Goal: Transaction & Acquisition: Purchase product/service

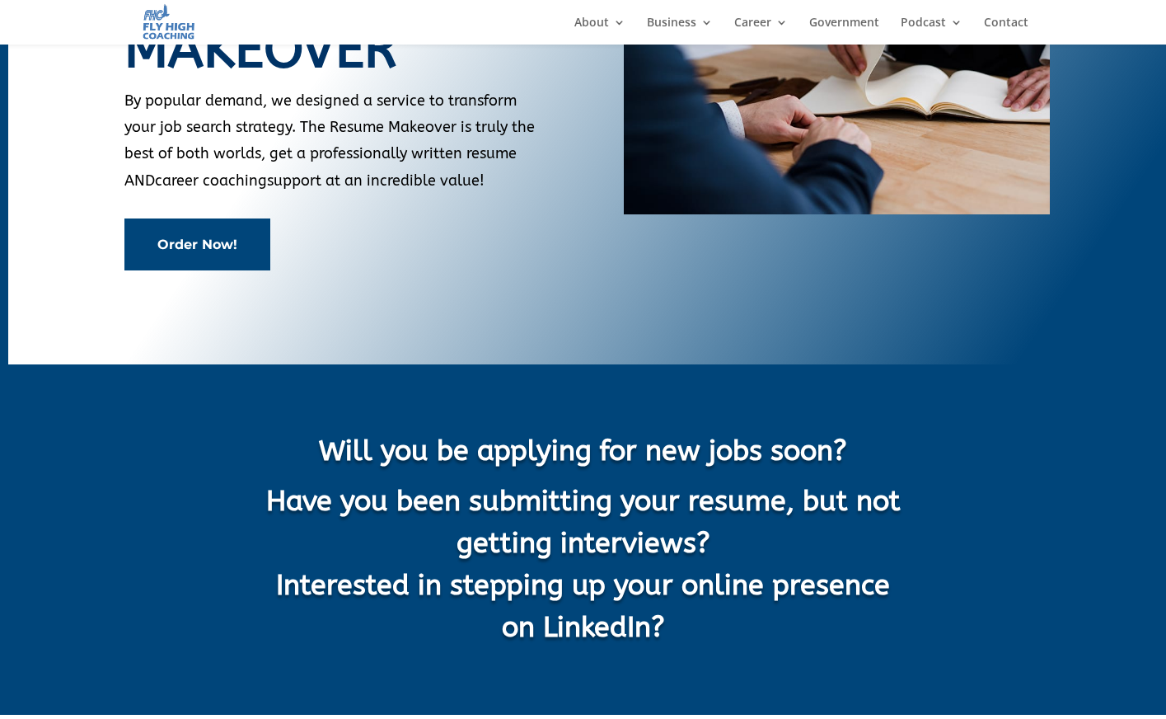
scroll to position [167, 0]
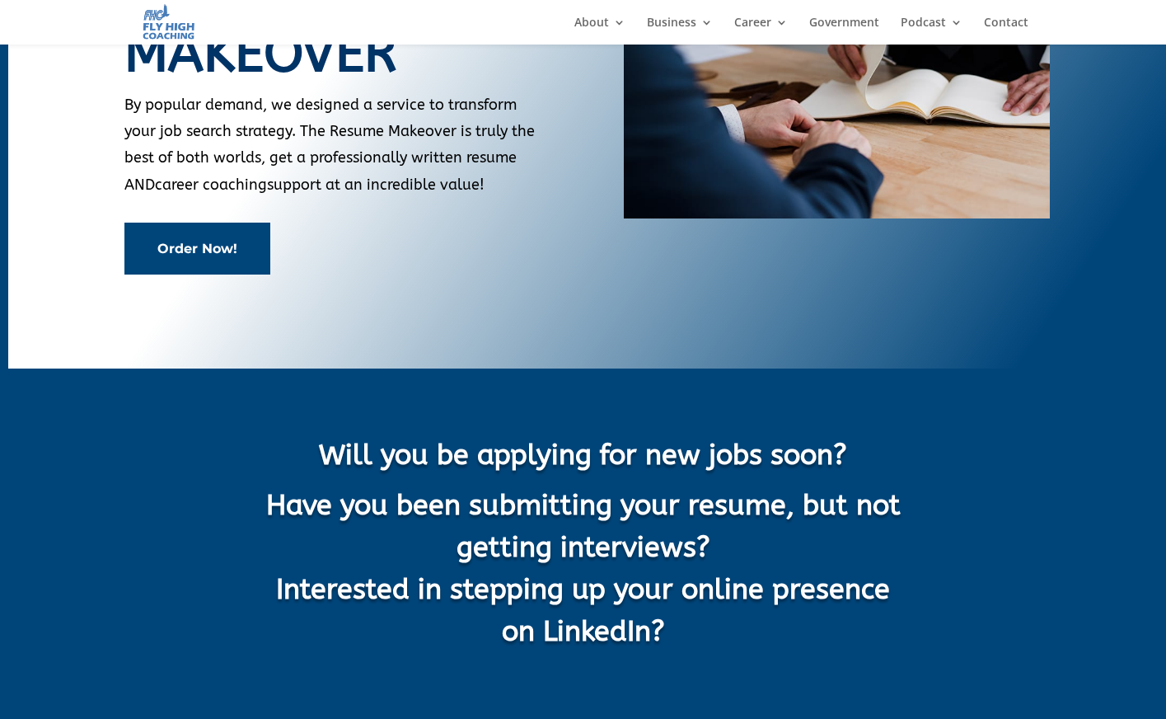
click at [218, 277] on div "The Resume Makeover By popular demand, we designed a service to transform your …" at bounding box center [337, 111] width 426 height 354
click at [199, 232] on link "Order Now!" at bounding box center [197, 249] width 146 height 52
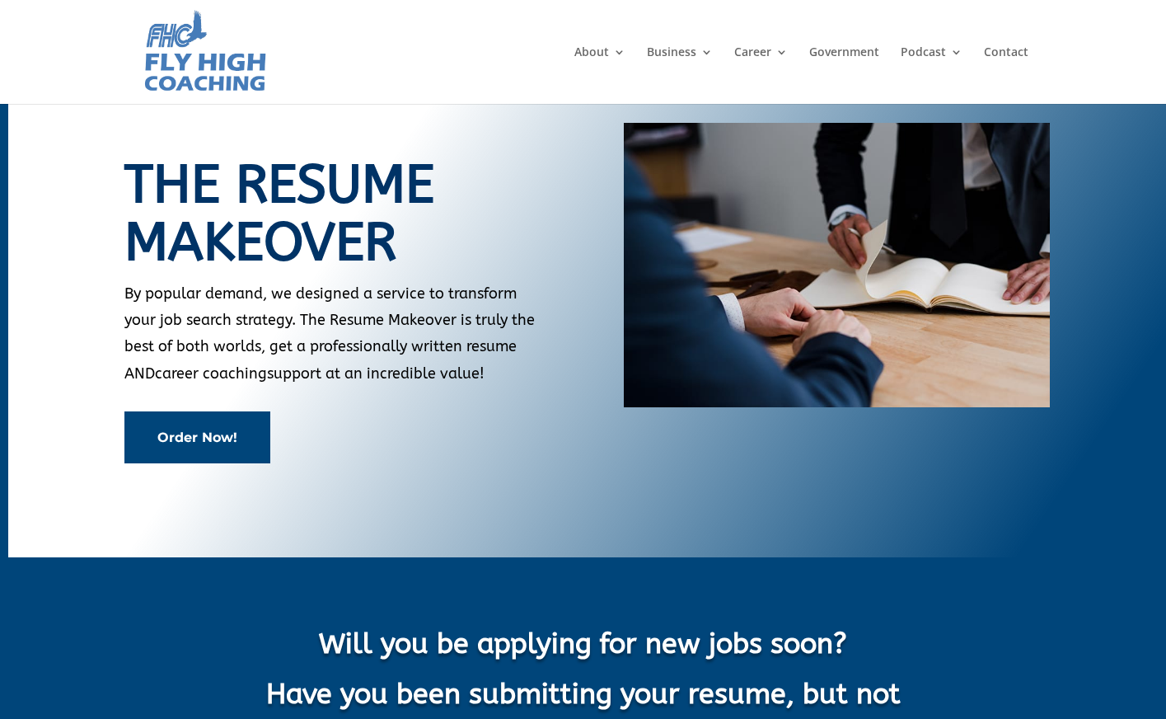
click at [183, 439] on link "Order Now!" at bounding box center [197, 437] width 146 height 52
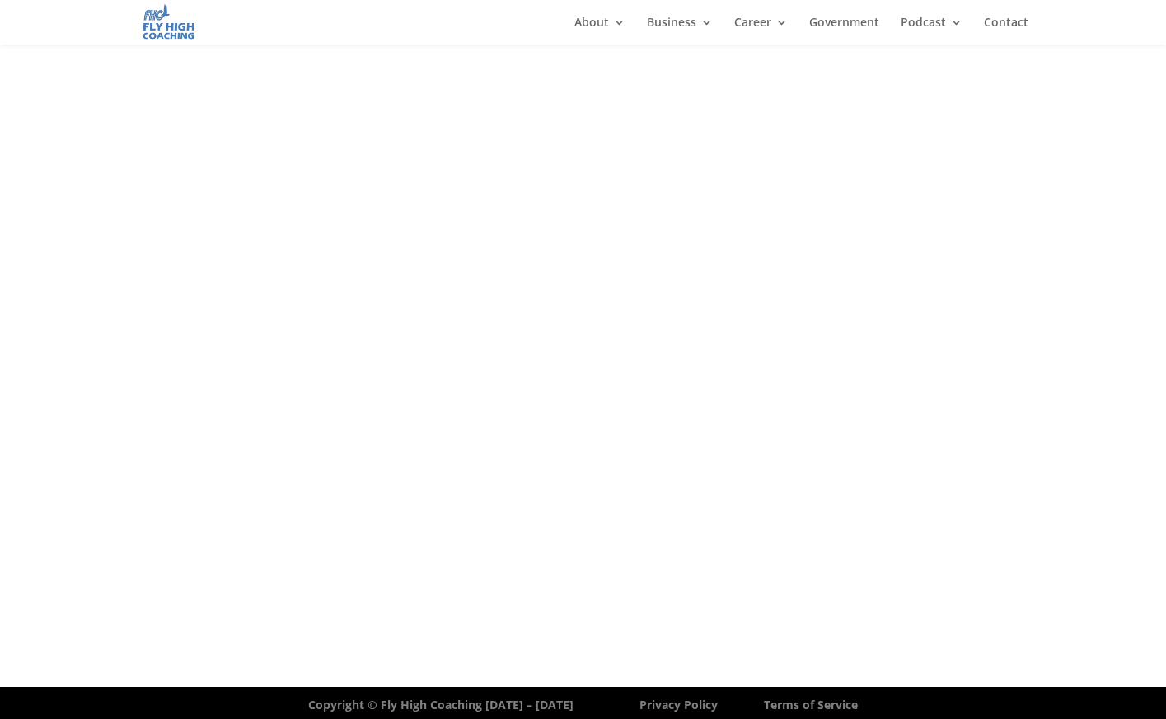
scroll to position [2421, 0]
